Goal: Task Accomplishment & Management: Complete application form

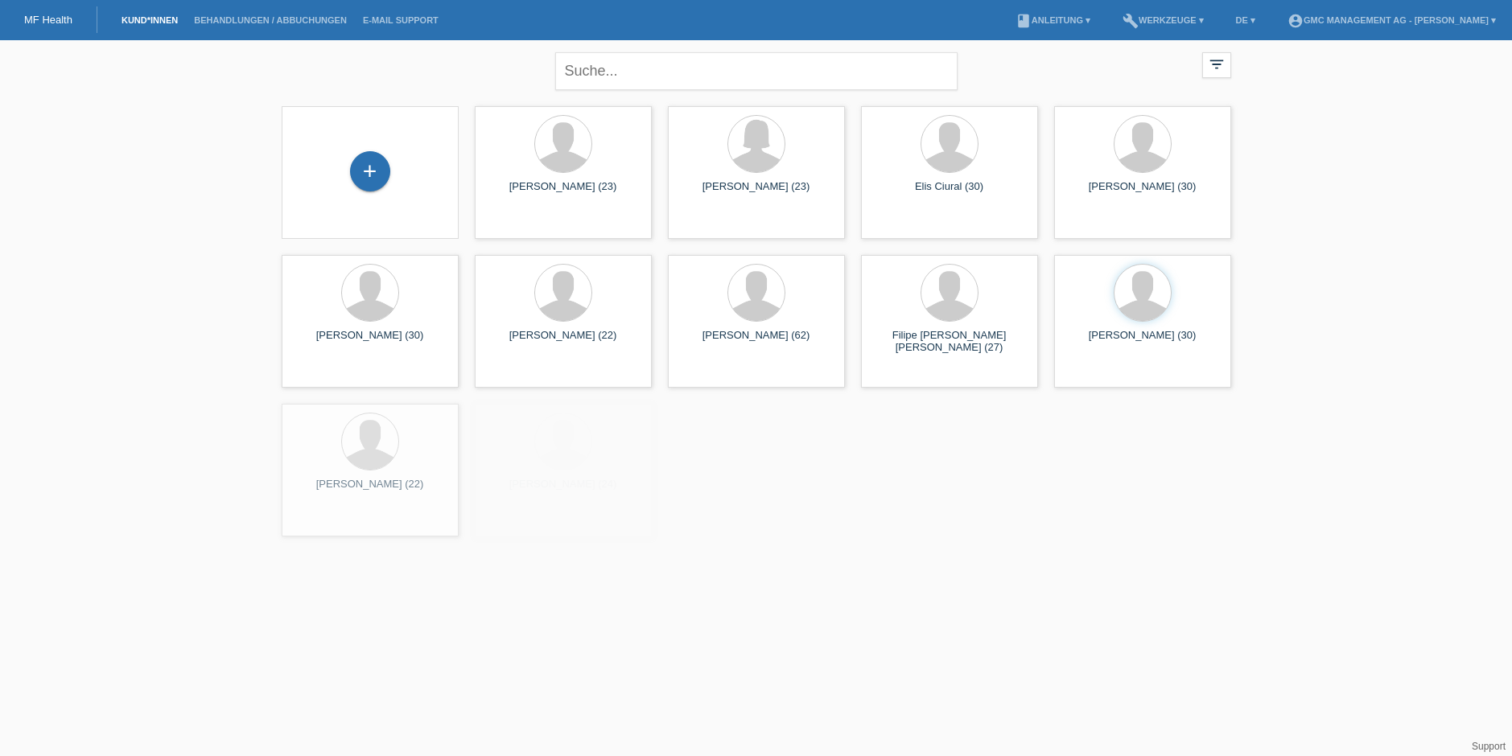
click at [395, 171] on div "+" at bounding box center [369, 172] width 151 height 43
click at [364, 177] on div "+" at bounding box center [370, 171] width 40 height 40
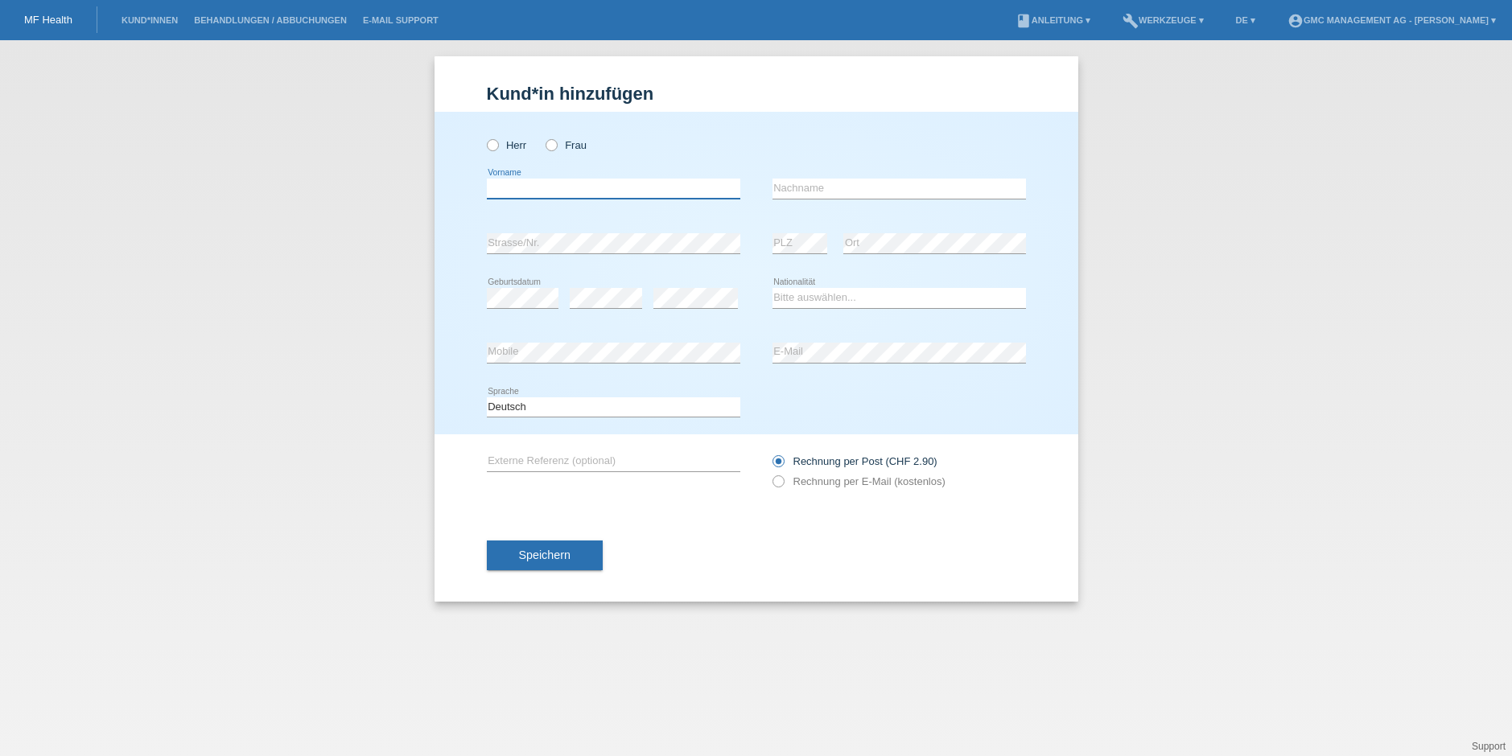
click at [504, 185] on input "text" at bounding box center [613, 189] width 253 height 20
type input "Heja"
type input "Osm"
click at [139, 15] on link "Kund*innen" at bounding box center [149, 20] width 72 height 10
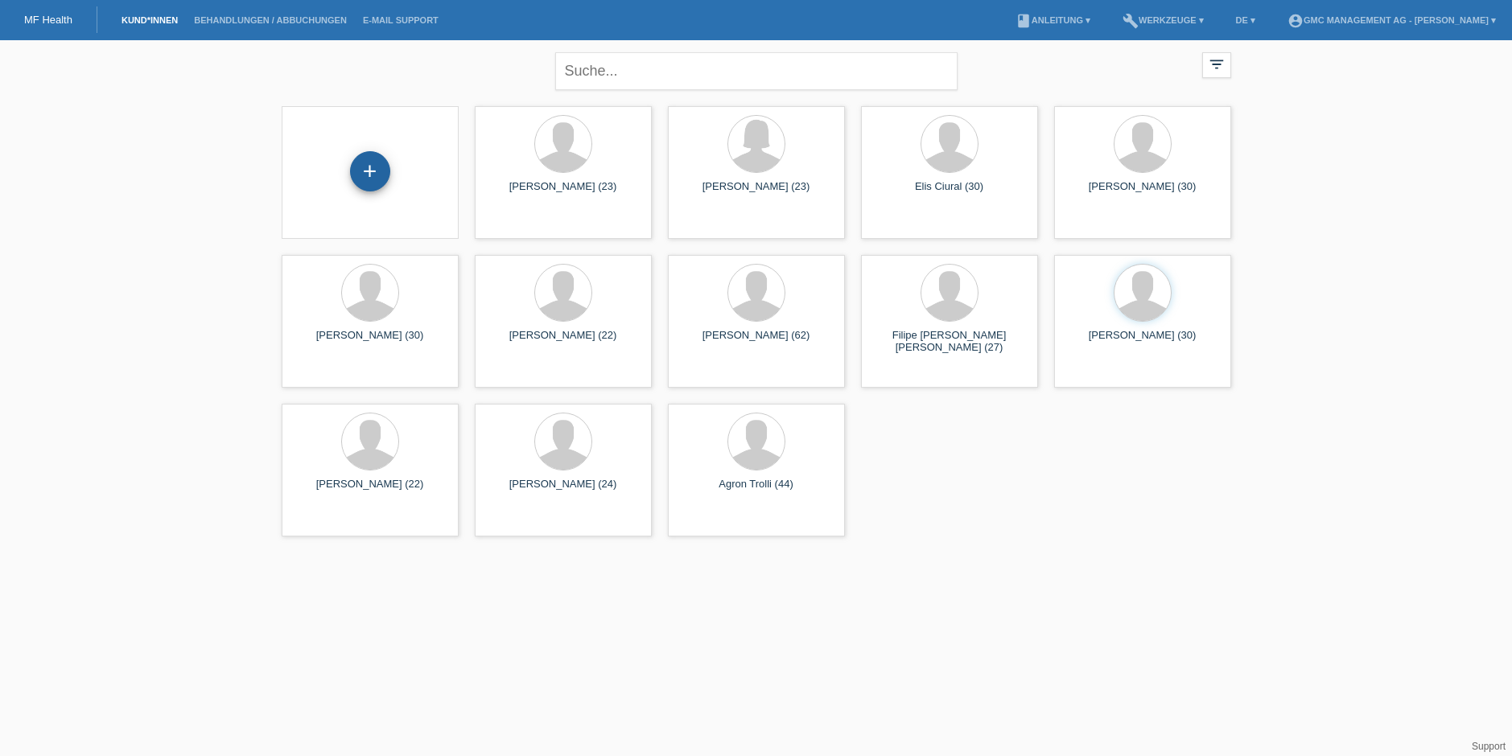
click at [369, 167] on div "+" at bounding box center [370, 171] width 40 height 40
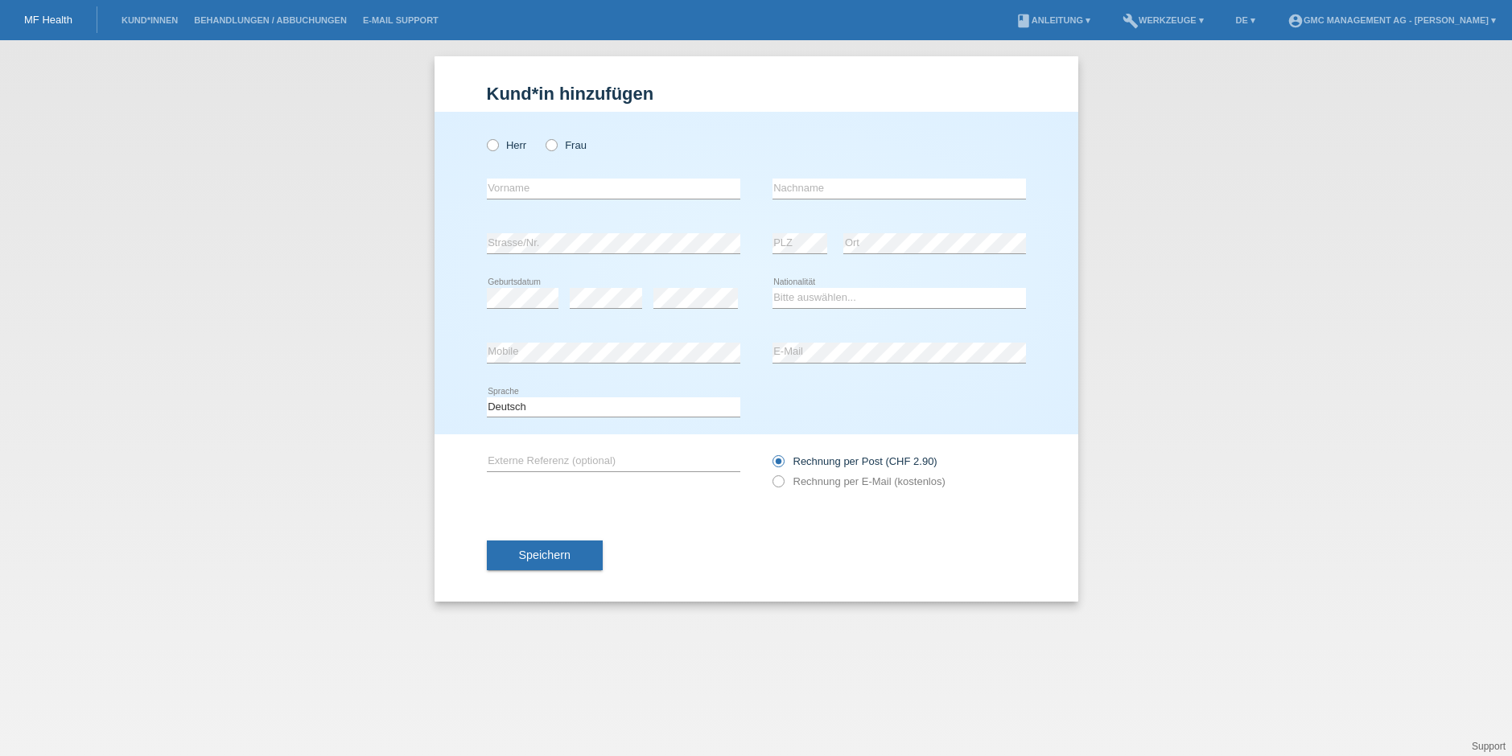
click at [548, 173] on div "error Vorname" at bounding box center [613, 189] width 253 height 55
click at [553, 183] on input "text" at bounding box center [613, 189] width 253 height 20
type input "Heja"
type input "Osmani"
click at [483, 137] on icon at bounding box center [483, 137] width 0 height 0
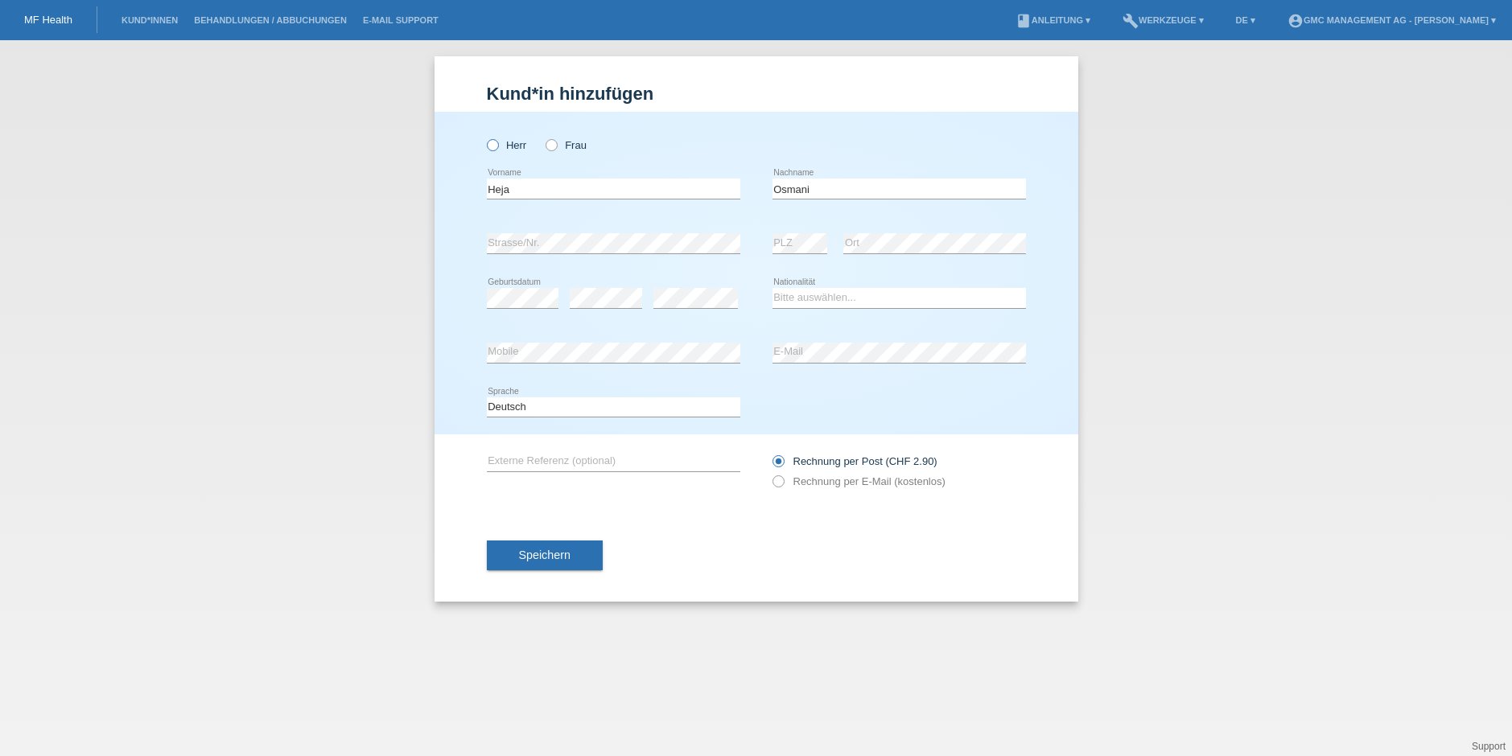
click at [492, 144] on input "Herr" at bounding box center [492, 144] width 10 height 10
radio input "true"
click at [924, 295] on select "Bitte auswählen... Schweiz Deutschland Liechtenstein Österreich ------------ Af…" at bounding box center [898, 297] width 253 height 19
click at [762, 405] on div "Deutsch Français Italiano English error Sprache" at bounding box center [756, 408] width 539 height 55
click at [769, 473] on icon at bounding box center [769, 473] width 0 height 0
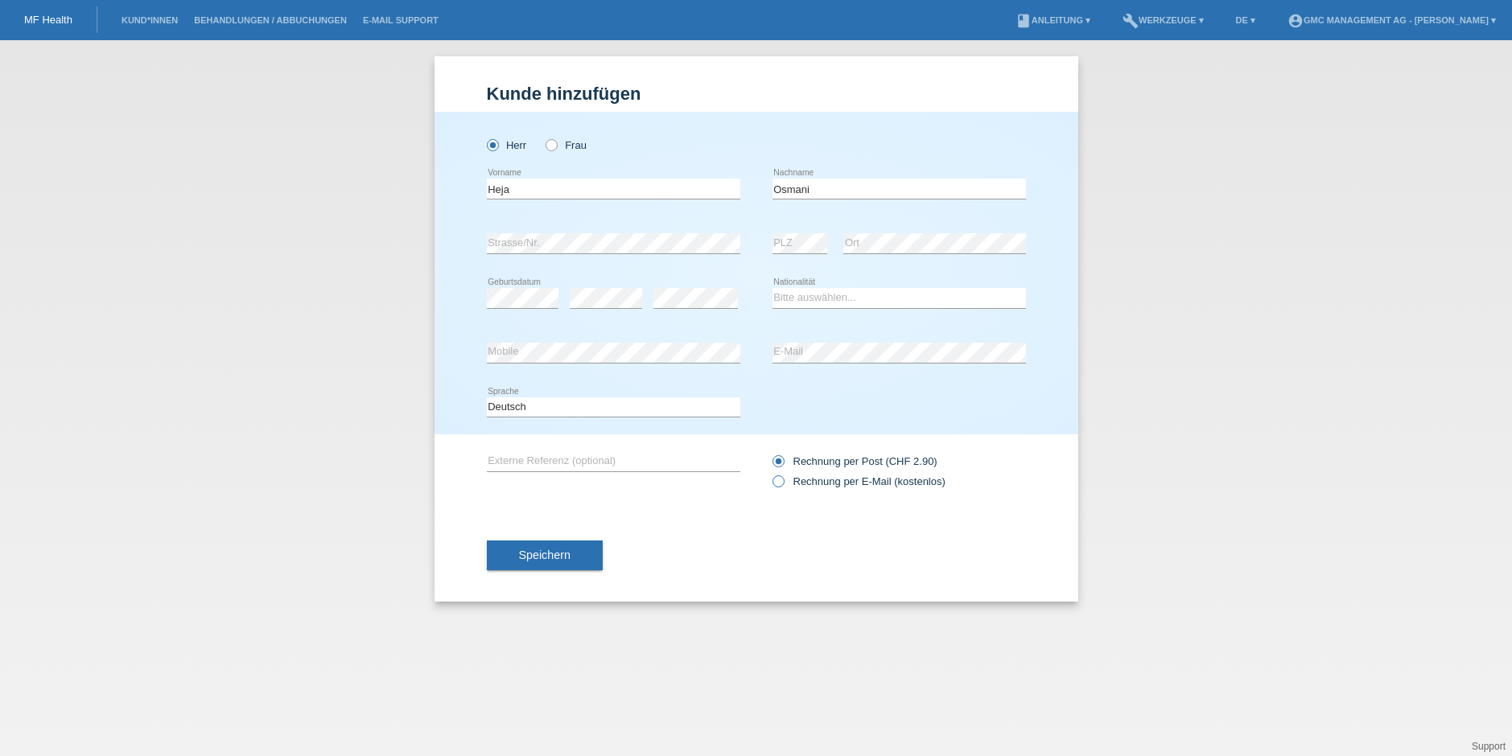
click at [783, 483] on input "Rechnung per E-Mail (kostenlos)" at bounding box center [777, 485] width 10 height 20
radio input "true"
click at [506, 570] on div "Speichern" at bounding box center [756, 555] width 539 height 93
click at [539, 552] on span "Speichern" at bounding box center [544, 555] width 51 height 13
